Goal: Transaction & Acquisition: Purchase product/service

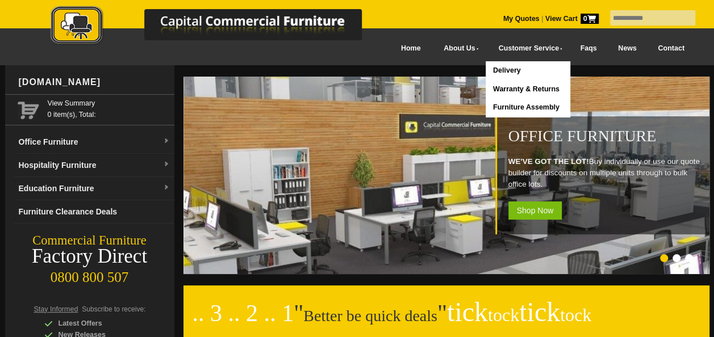
click at [611, 16] on input "text" at bounding box center [652, 17] width 85 height 15
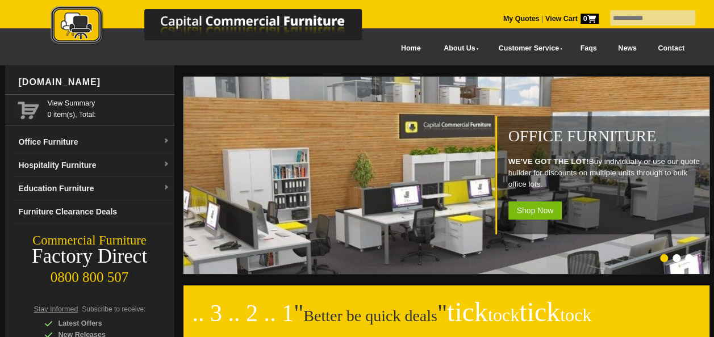
type input "*******"
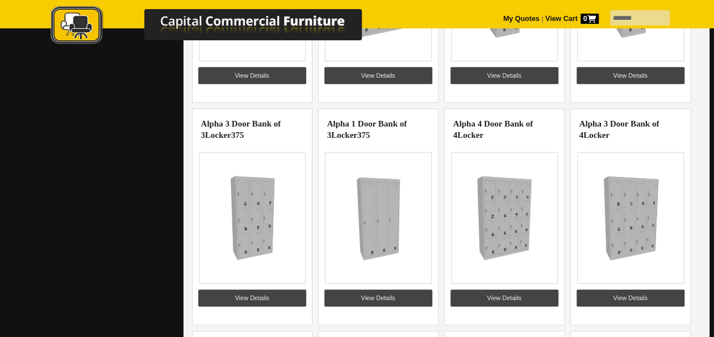
scroll to position [542, 0]
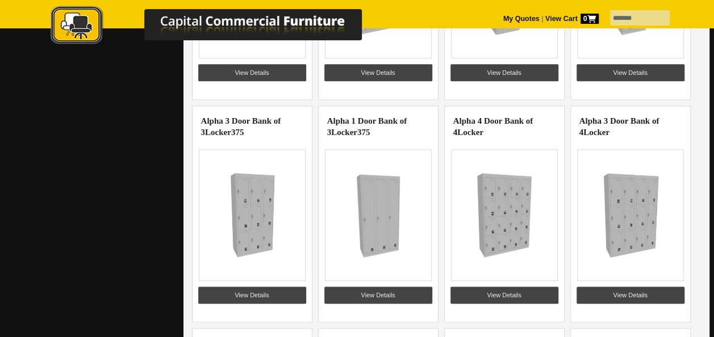
click at [503, 190] on img at bounding box center [504, 215] width 88 height 85
click at [510, 292] on link "View Details" at bounding box center [505, 295] width 108 height 17
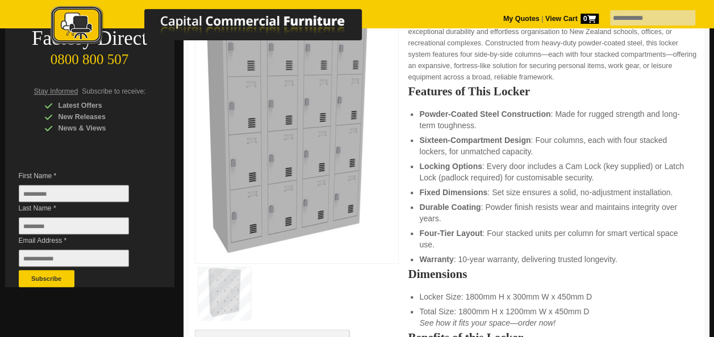
scroll to position [227, 0]
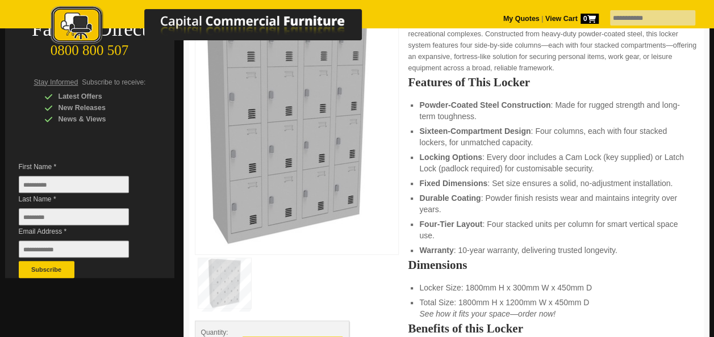
click at [283, 162] on img at bounding box center [286, 118] width 170 height 253
click at [235, 282] on img at bounding box center [224, 284] width 53 height 50
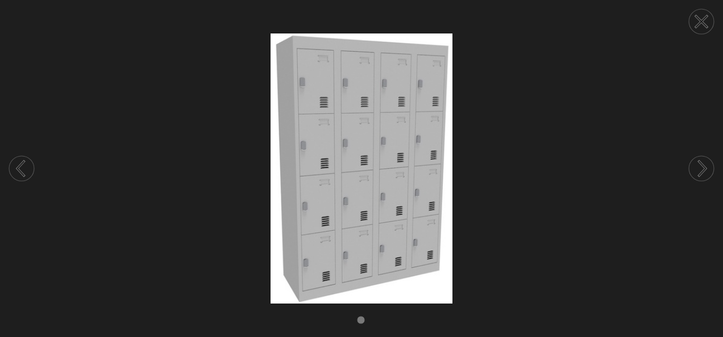
click at [327, 84] on img at bounding box center [361, 169] width 723 height 270
click at [708, 172] on circle at bounding box center [701, 168] width 25 height 25
click at [707, 26] on icon at bounding box center [700, 21] width 11 height 11
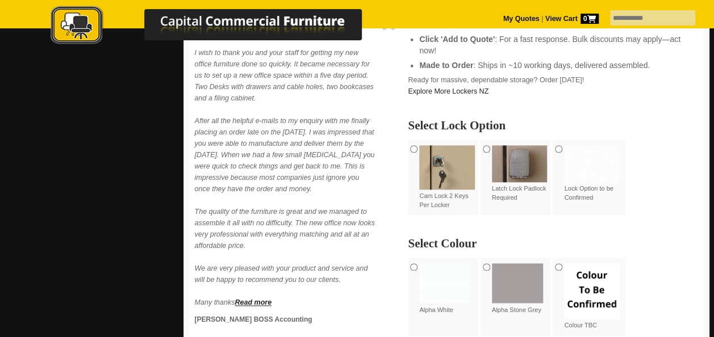
scroll to position [626, 0]
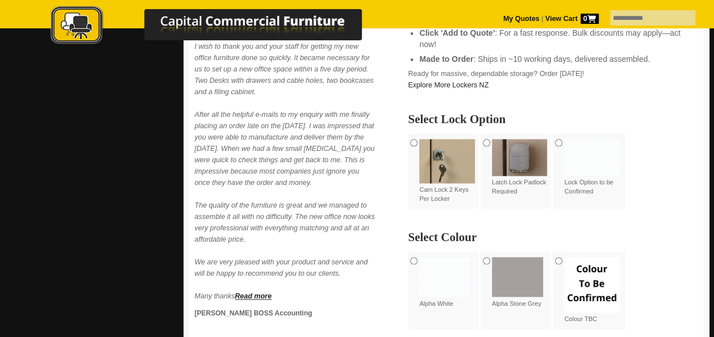
click at [531, 170] on img at bounding box center [520, 157] width 56 height 37
click at [592, 159] on img at bounding box center [592, 157] width 56 height 37
click at [530, 162] on img at bounding box center [520, 157] width 56 height 37
click at [516, 160] on img at bounding box center [520, 157] width 56 height 37
click at [420, 169] on img at bounding box center [447, 161] width 56 height 44
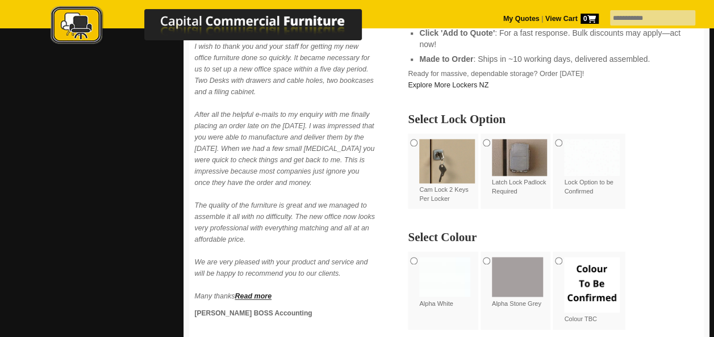
click at [520, 150] on img at bounding box center [520, 157] width 56 height 37
click at [596, 157] on img at bounding box center [592, 157] width 56 height 37
click at [490, 170] on div "Latch Lock Padlock Required" at bounding box center [517, 168] width 73 height 68
click at [515, 170] on img at bounding box center [520, 157] width 56 height 37
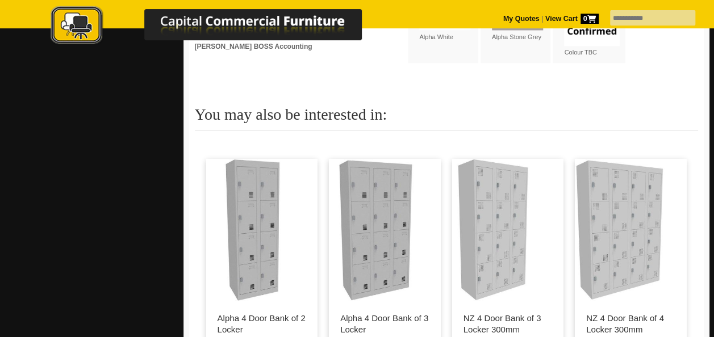
scroll to position [987, 0]
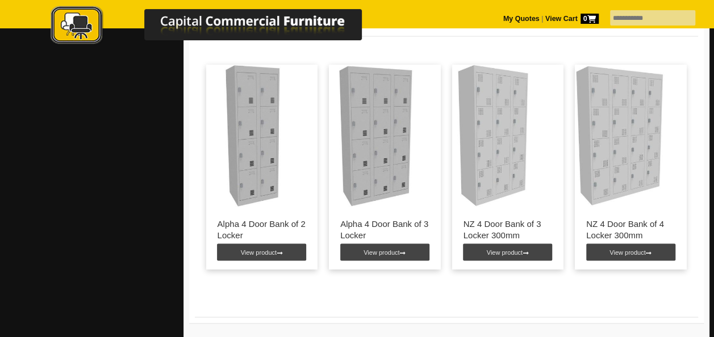
click at [507, 171] on img at bounding box center [493, 136] width 82 height 142
click at [518, 259] on link "View product" at bounding box center [507, 252] width 89 height 17
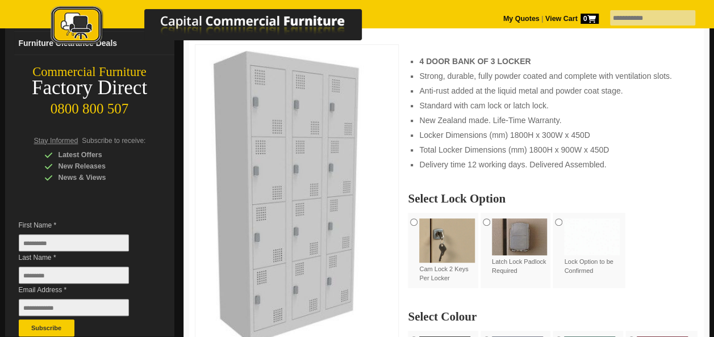
scroll to position [170, 0]
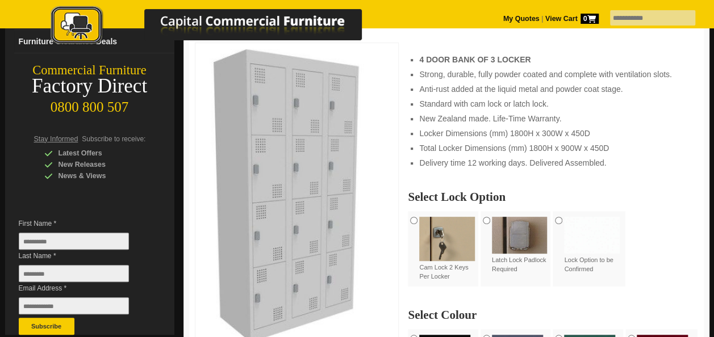
click at [518, 242] on img at bounding box center [520, 235] width 56 height 37
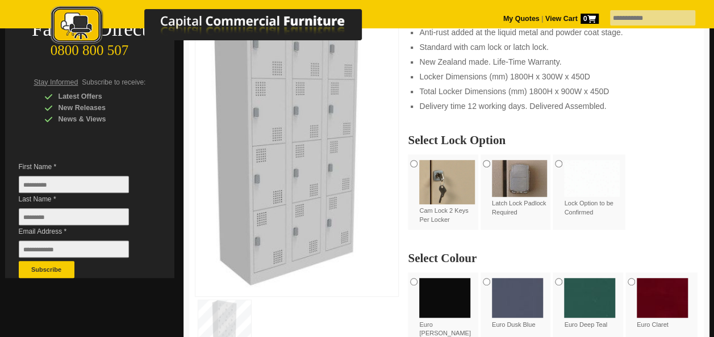
scroll to position [284, 0]
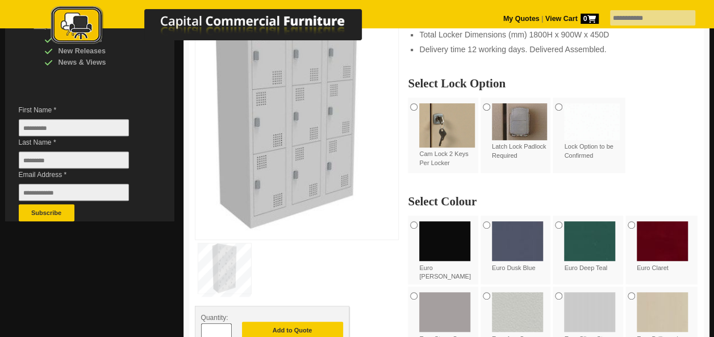
click at [578, 151] on label "Lock Option to be Confirmed" at bounding box center [592, 131] width 56 height 57
click at [434, 151] on label "Cam Lock 2 Keys Per Locker" at bounding box center [447, 135] width 56 height 64
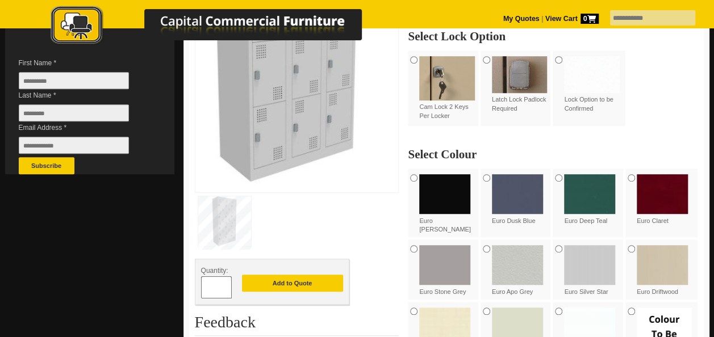
scroll to position [353, 0]
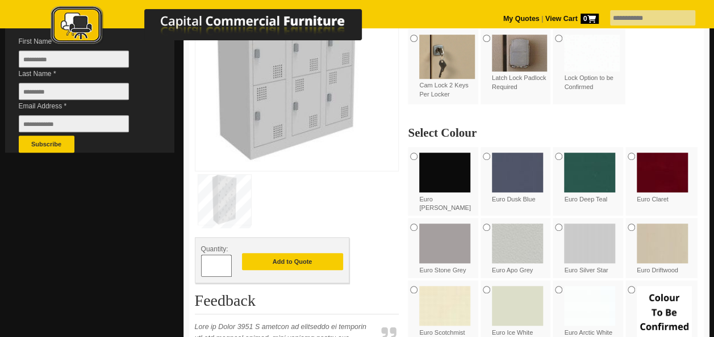
click at [239, 185] on img at bounding box center [224, 200] width 53 height 50
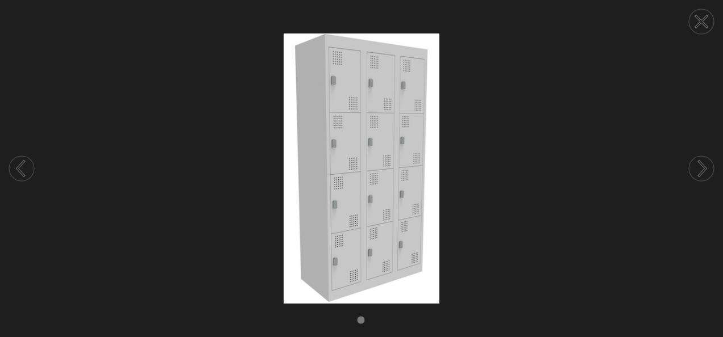
click at [355, 114] on img at bounding box center [361, 169] width 723 height 270
click at [706, 18] on icon at bounding box center [701, 21] width 43 height 43
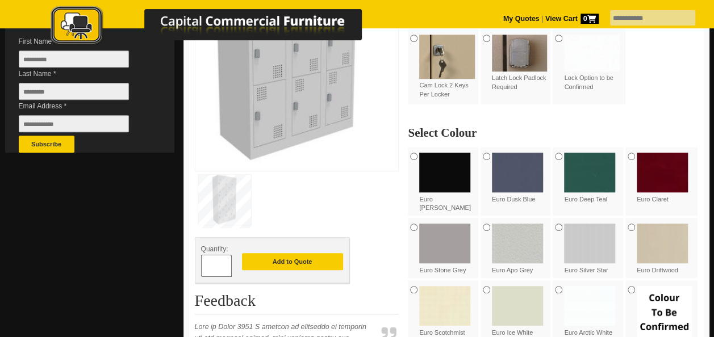
scroll to position [0, 0]
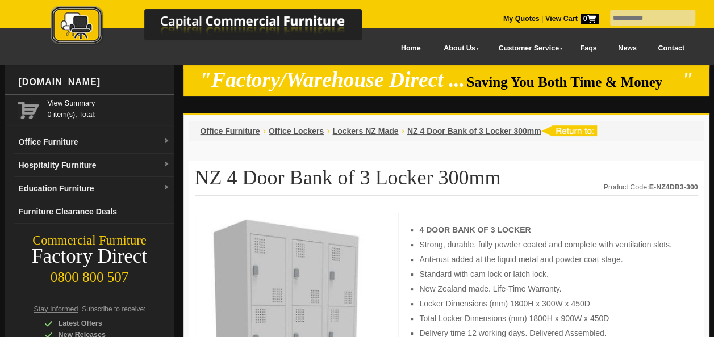
click at [377, 136] on li "Lockers NZ Made" at bounding box center [365, 131] width 66 height 11
click at [376, 132] on span "Lockers NZ Made" at bounding box center [365, 131] width 66 height 9
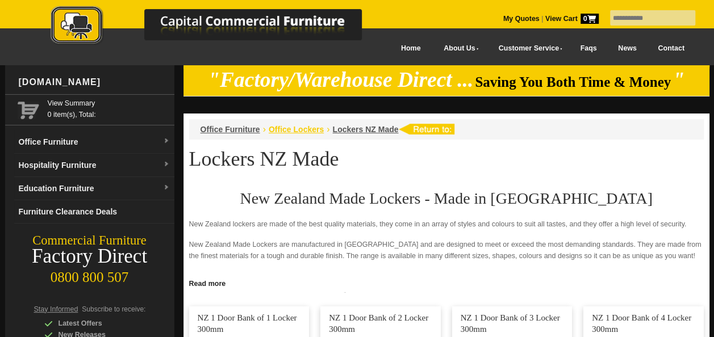
click at [300, 130] on span "Office Lockers" at bounding box center [296, 129] width 55 height 9
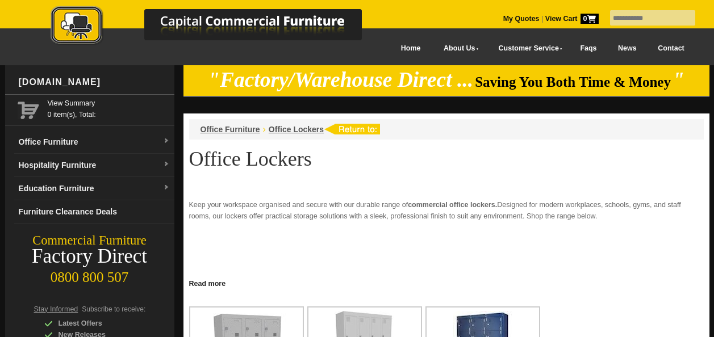
scroll to position [128, 0]
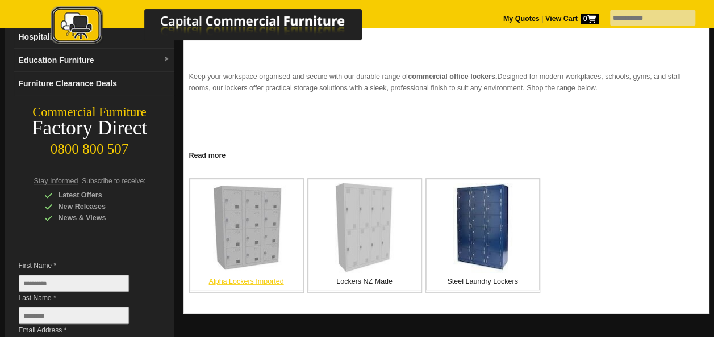
click at [256, 227] on img at bounding box center [246, 227] width 85 height 85
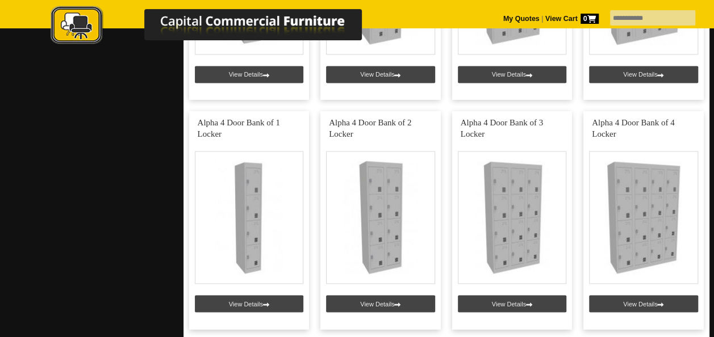
scroll to position [872, 0]
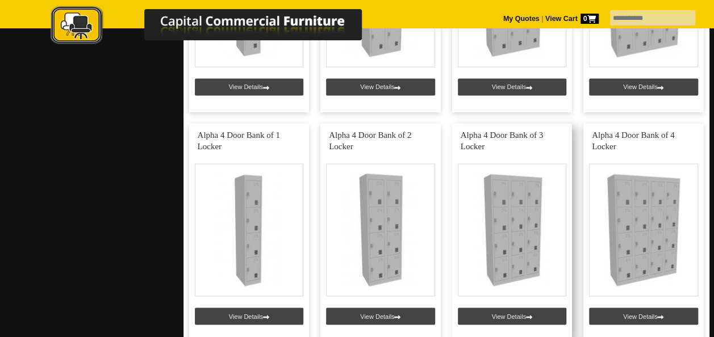
click at [489, 205] on link at bounding box center [512, 233] width 120 height 218
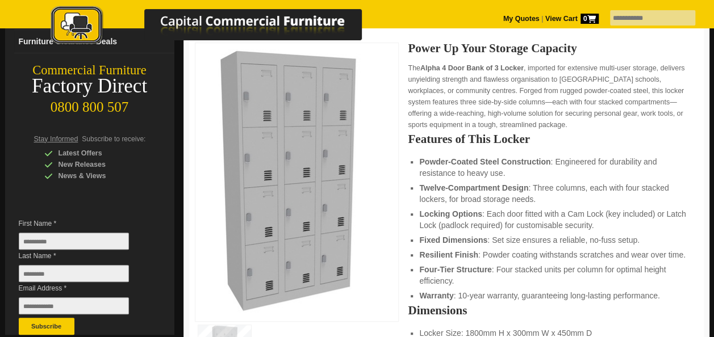
scroll to position [114, 0]
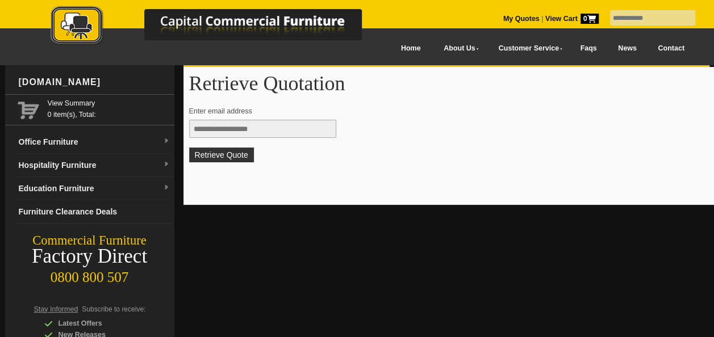
click at [218, 131] on input "text" at bounding box center [262, 129] width 147 height 18
type input "**********"
click at [189, 148] on button "Retrieve Quote" at bounding box center [221, 155] width 65 height 15
type input "**********"
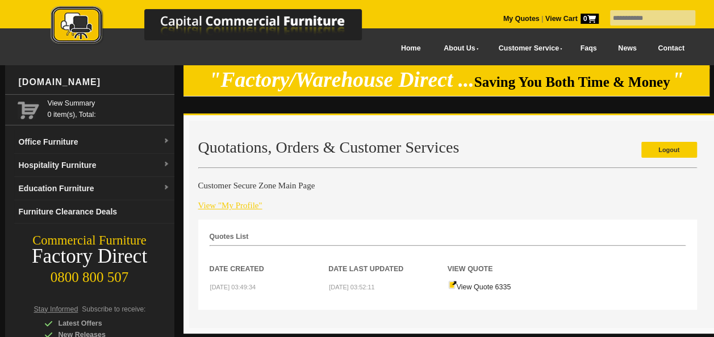
click at [239, 206] on link "View "My Profile"" at bounding box center [230, 205] width 64 height 9
click at [266, 183] on h4 "Customer Secure Zone Main Page" at bounding box center [447, 185] width 499 height 11
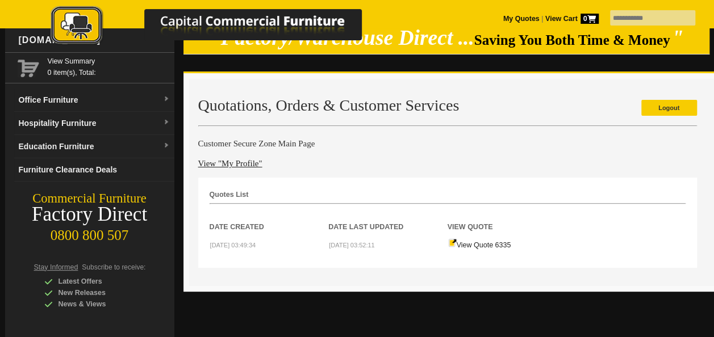
scroll to position [48, 0]
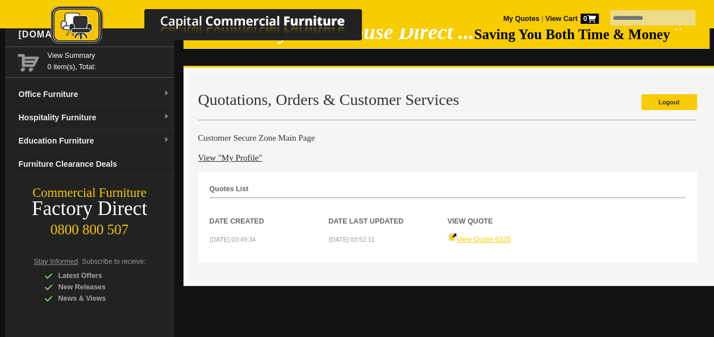
click at [493, 236] on link "View Quote 6335" at bounding box center [479, 240] width 63 height 8
